Goal: Check status: Check status

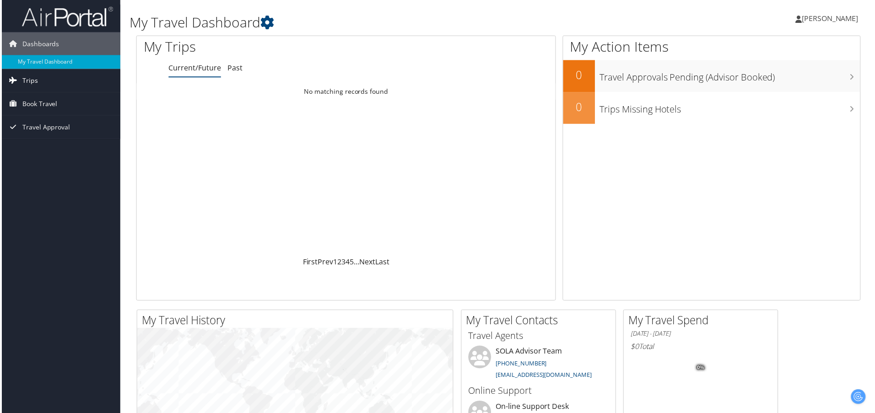
click at [32, 81] on span "Trips" at bounding box center [29, 81] width 16 height 23
click at [37, 168] on span "Travel Approval" at bounding box center [45, 168] width 48 height 23
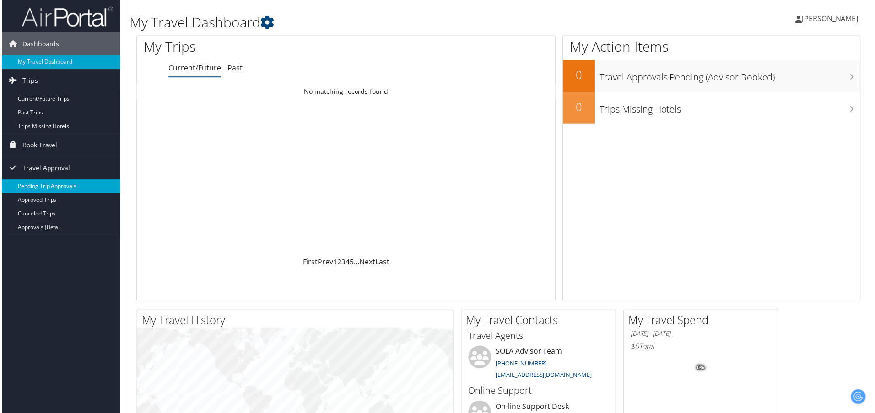
click at [44, 185] on link "Pending Trip Approvals" at bounding box center [59, 187] width 119 height 14
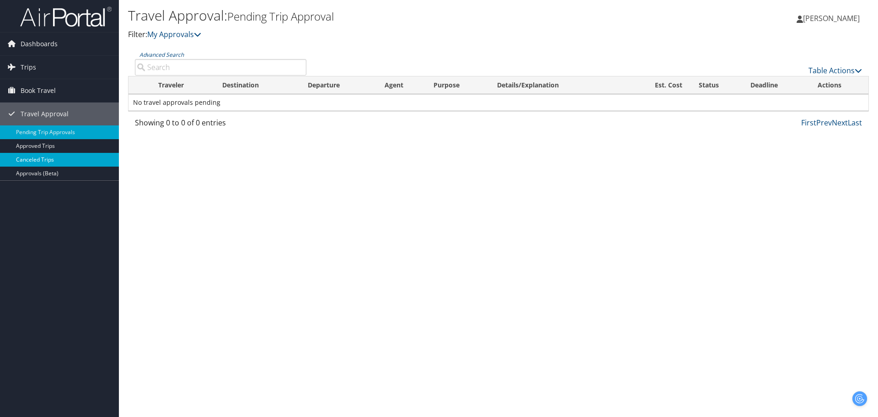
click at [35, 159] on link "Canceled Trips" at bounding box center [59, 160] width 119 height 14
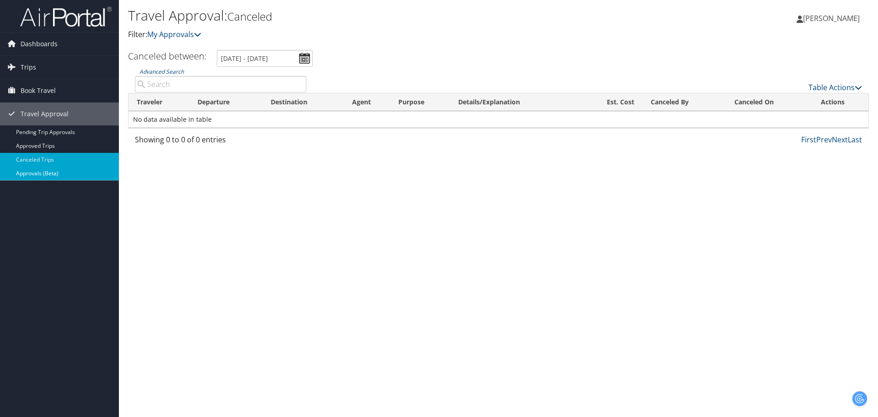
click at [16, 170] on link "Approvals (Beta)" at bounding box center [59, 174] width 119 height 14
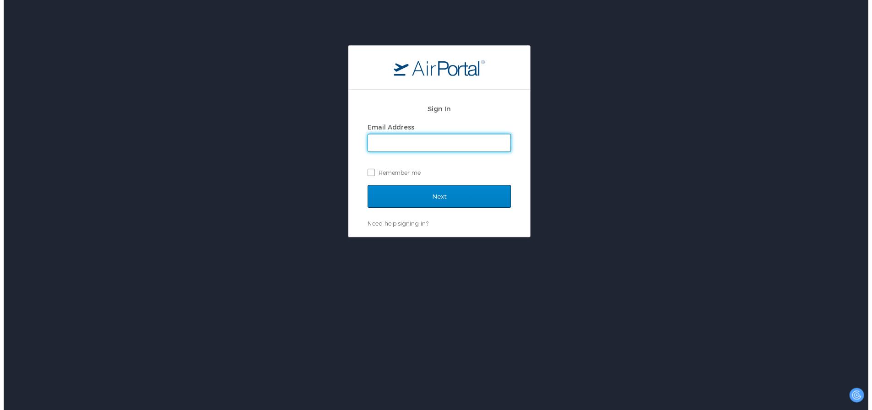
type input "[PERSON_NAME][EMAIL_ADDRESS][PERSON_NAME][DOMAIN_NAME]"
click at [434, 196] on input "Next" at bounding box center [439, 198] width 145 height 23
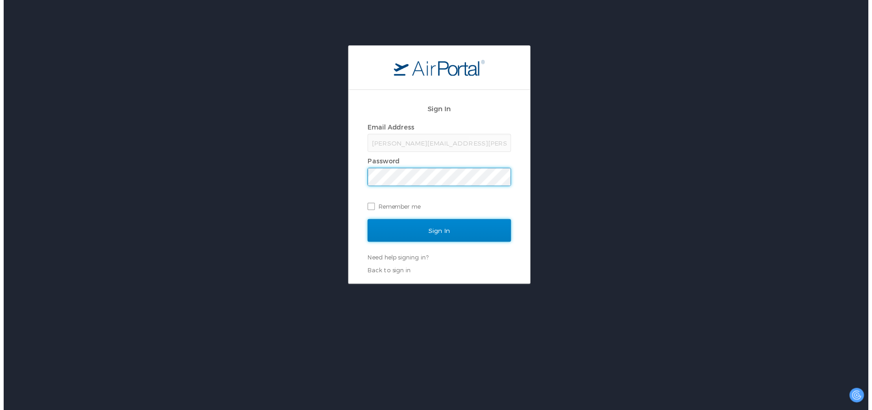
click at [403, 229] on input "Sign In" at bounding box center [439, 232] width 145 height 23
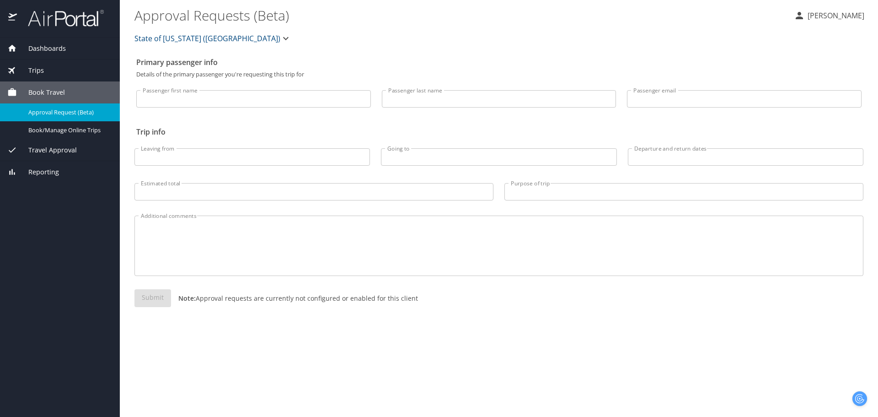
click at [41, 173] on span "Reporting" at bounding box center [38, 172] width 42 height 10
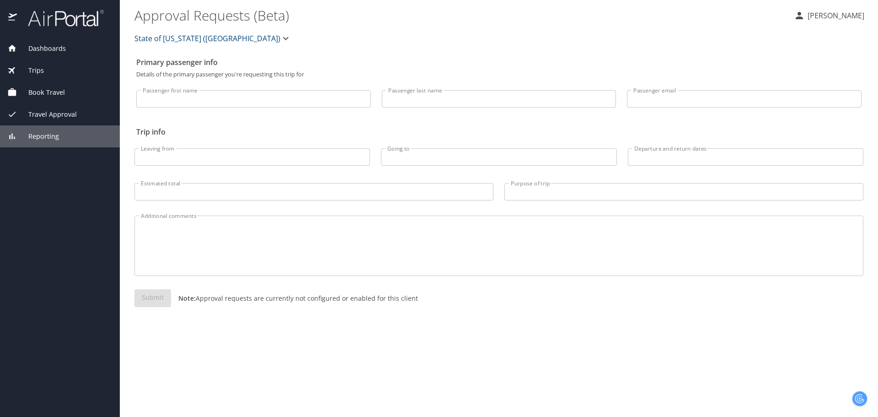
click at [57, 133] on span "Reporting" at bounding box center [38, 136] width 42 height 10
click at [59, 138] on div "Reporting" at bounding box center [59, 136] width 105 height 10
click at [59, 113] on span "Travel Approval" at bounding box center [47, 114] width 60 height 10
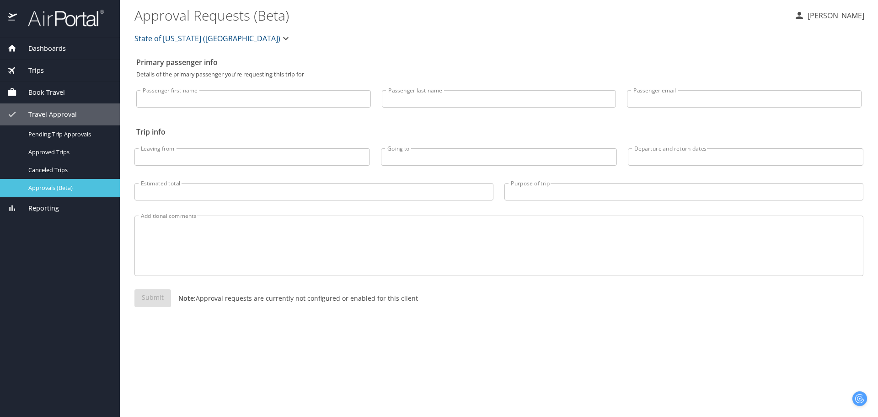
click at [57, 180] on link "Approvals (Beta)" at bounding box center [60, 188] width 120 height 18
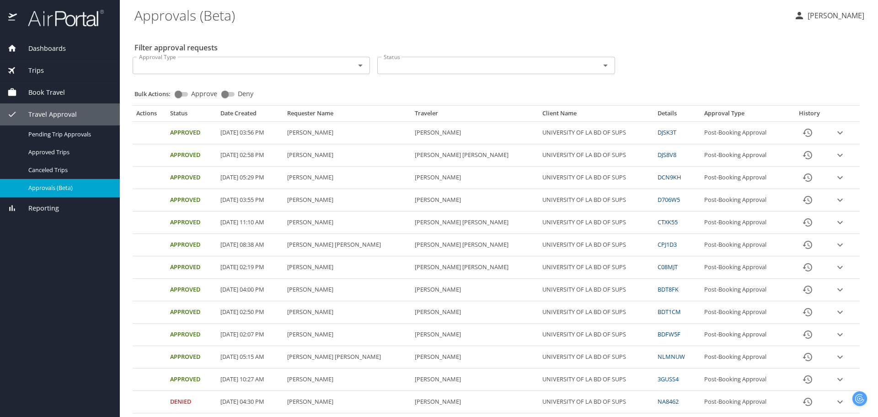
click at [277, 174] on PM "09/09/2025, 05:29 PM" at bounding box center [250, 178] width 67 height 22
click at [658, 176] on link "DCN9KH" at bounding box center [669, 177] width 23 height 8
click at [802, 183] on button "History" at bounding box center [808, 178] width 22 height 22
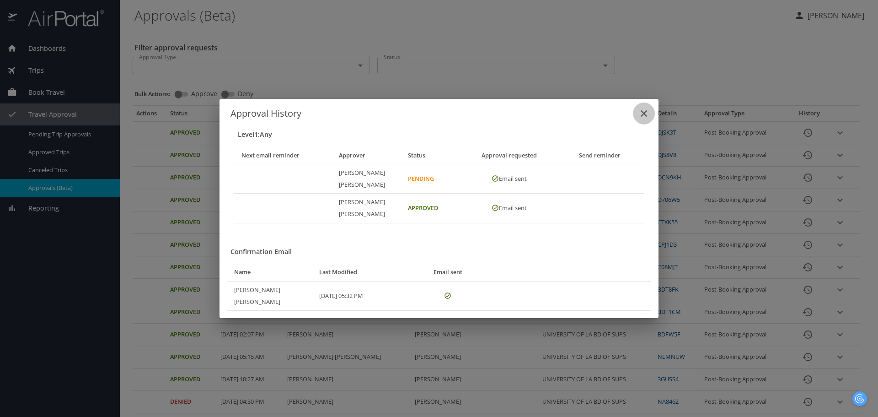
click at [642, 119] on icon "close" at bounding box center [644, 113] width 11 height 11
